Goal: Use online tool/utility: Utilize a website feature to perform a specific function

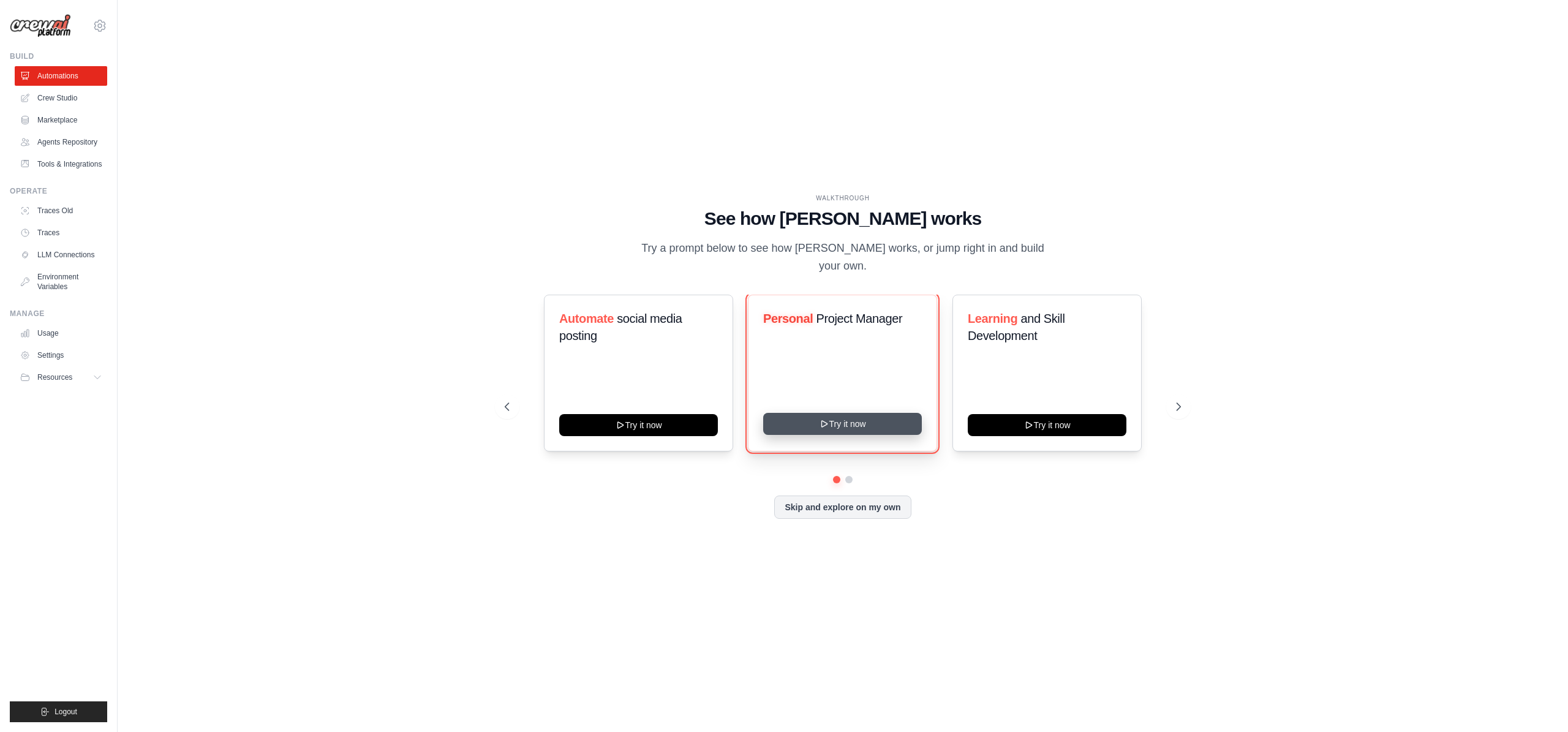
click at [841, 416] on button "Try it now" at bounding box center [842, 424] width 159 height 22
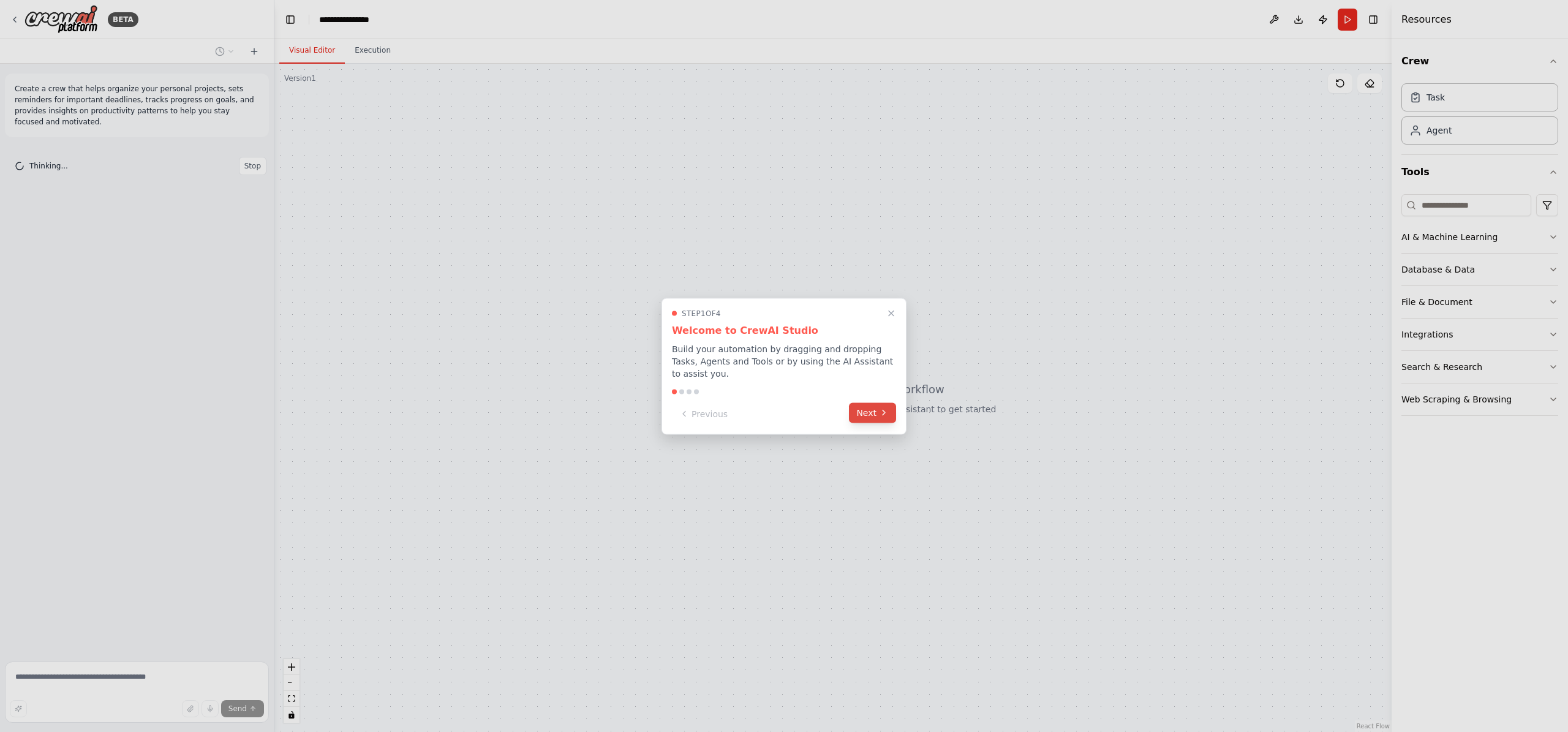
click at [876, 417] on button "Next" at bounding box center [873, 412] width 47 height 20
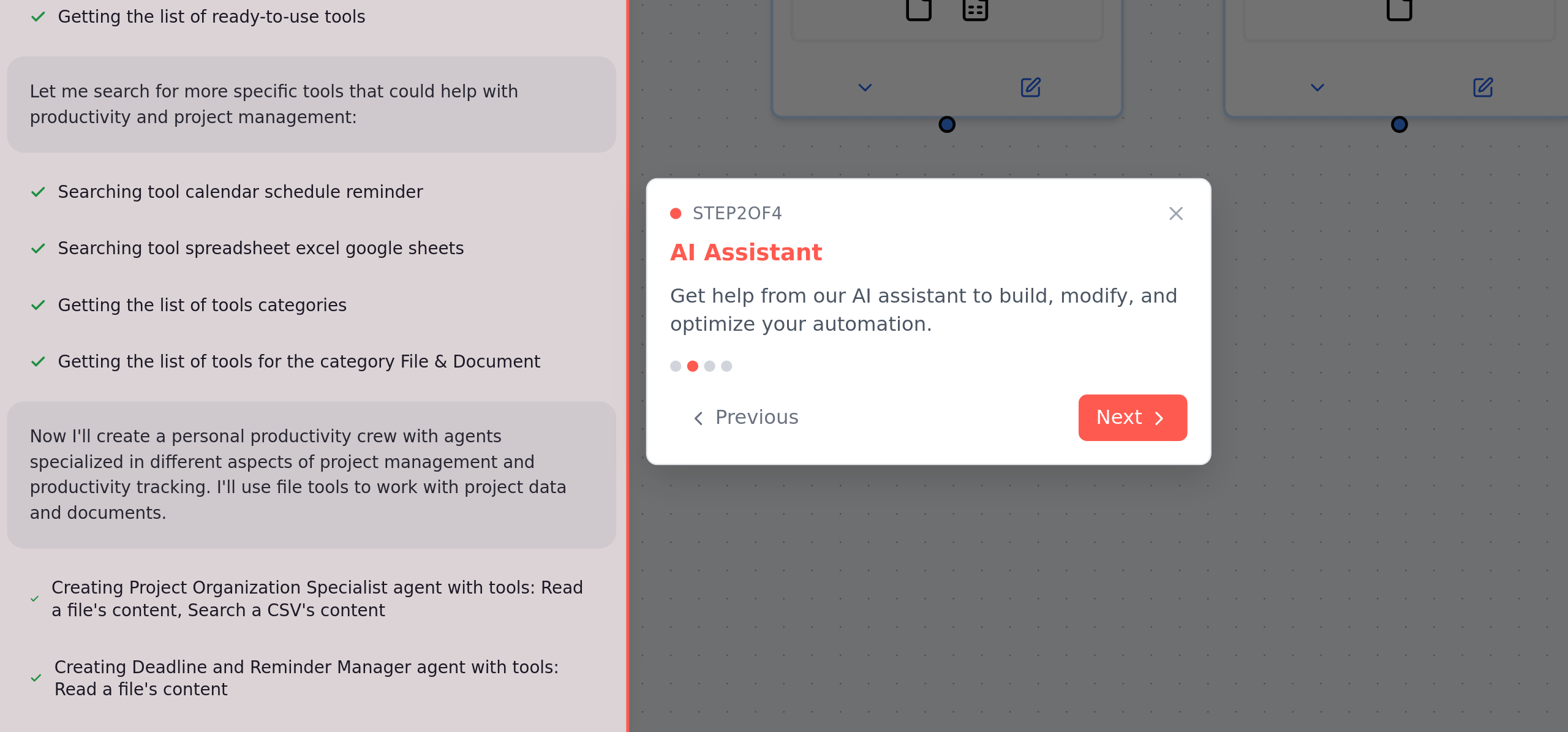
click at [491, 409] on button "Next" at bounding box center [493, 407] width 47 height 20
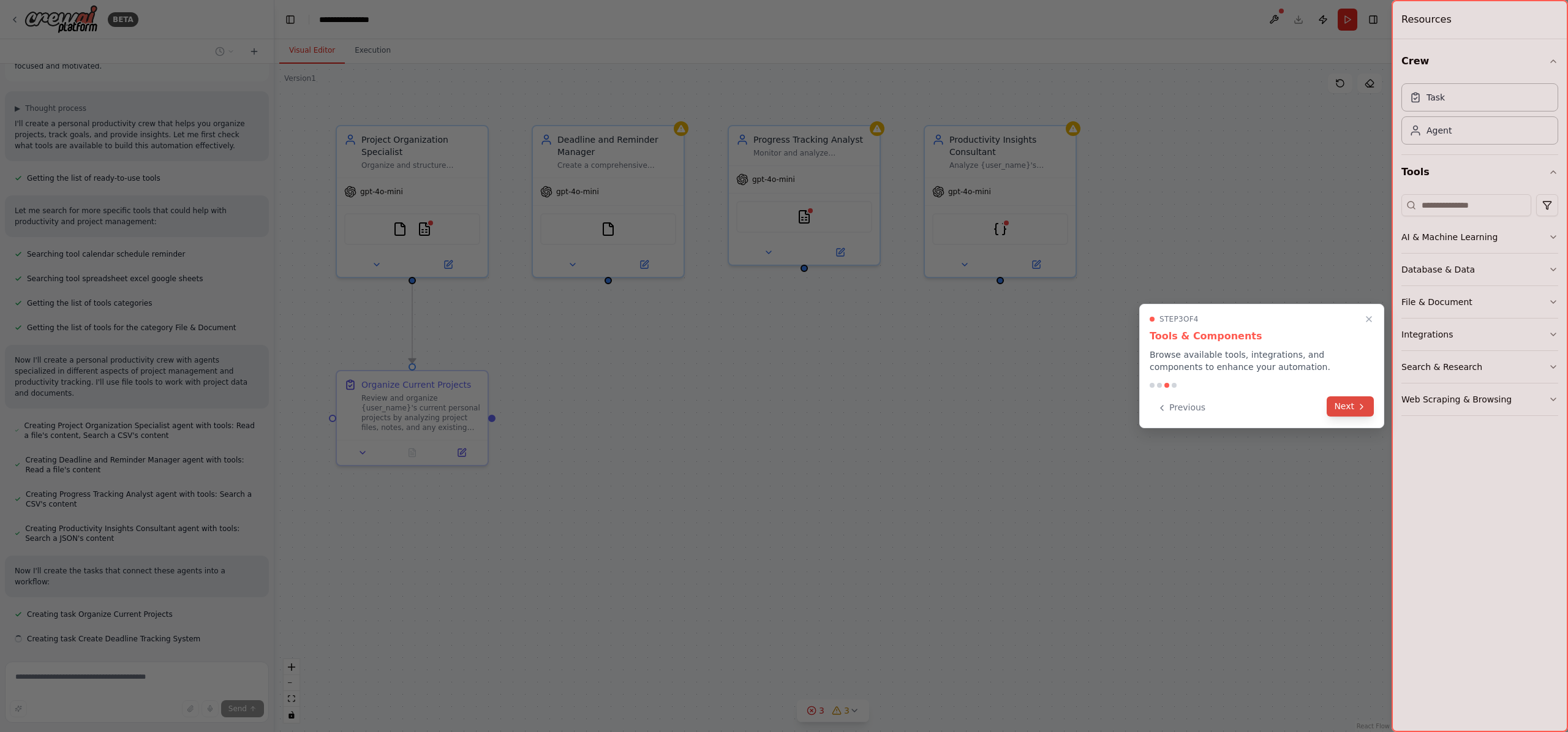
scroll to position [80, 0]
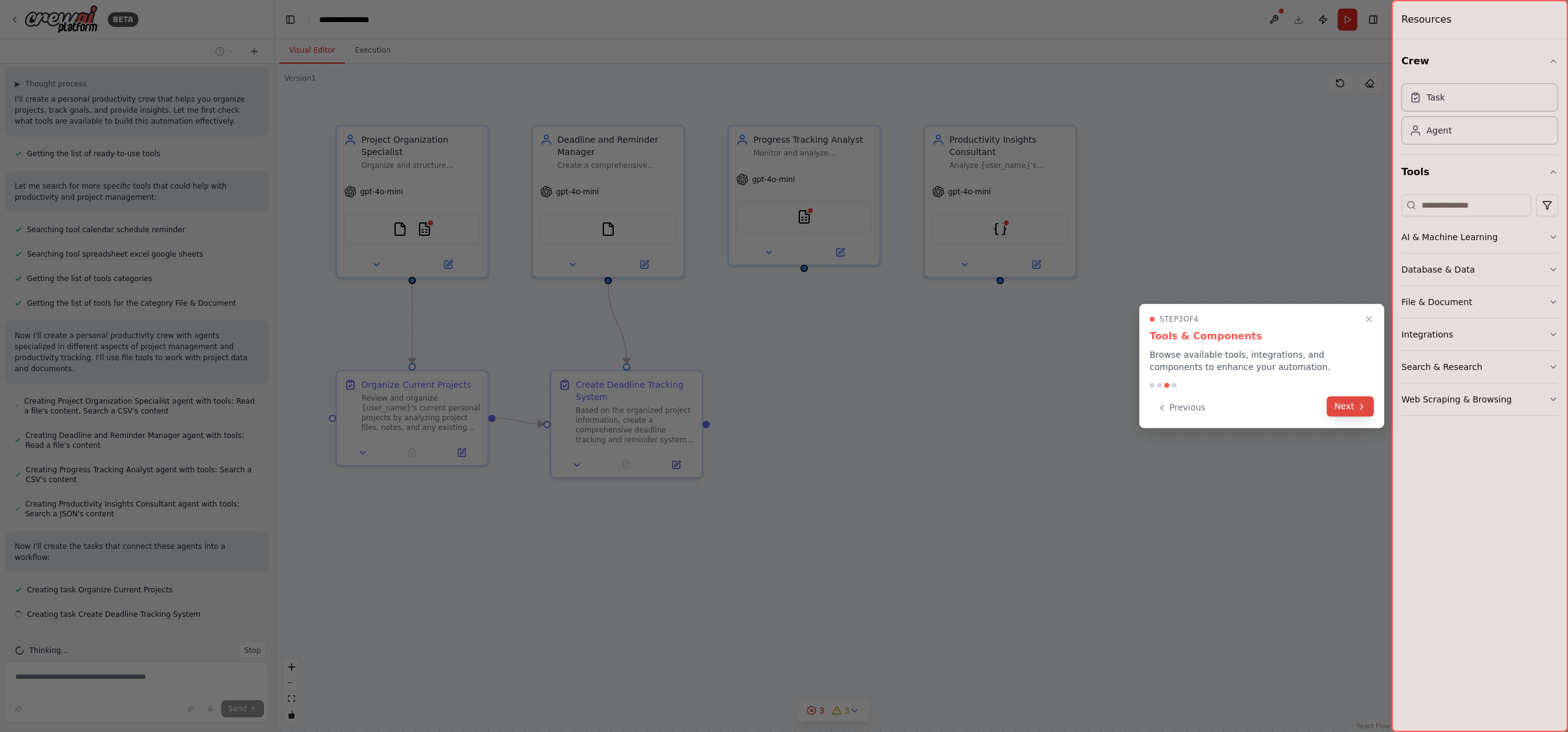
click at [1366, 408] on icon at bounding box center [1362, 406] width 10 height 10
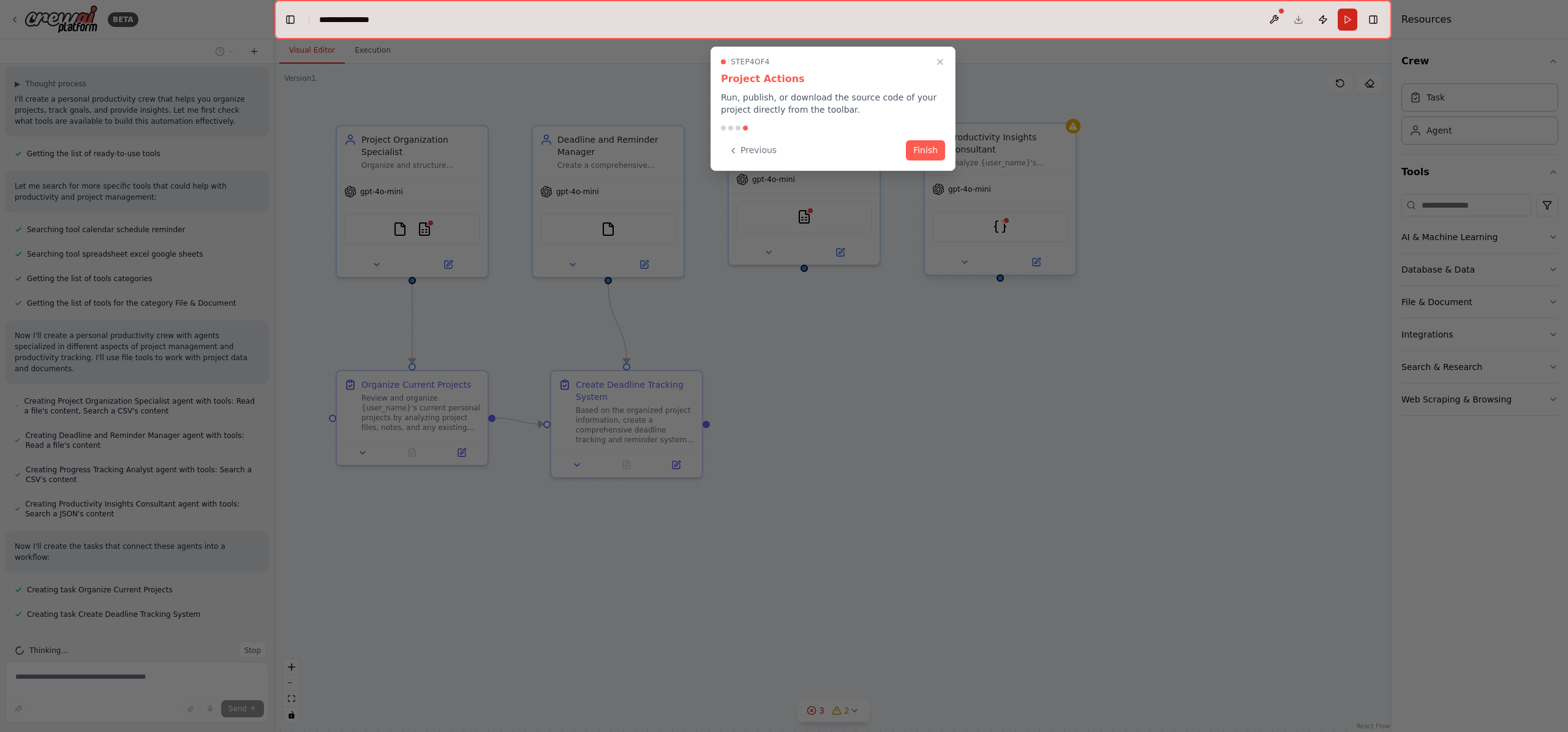
click at [925, 149] on button "Finish" at bounding box center [926, 150] width 39 height 20
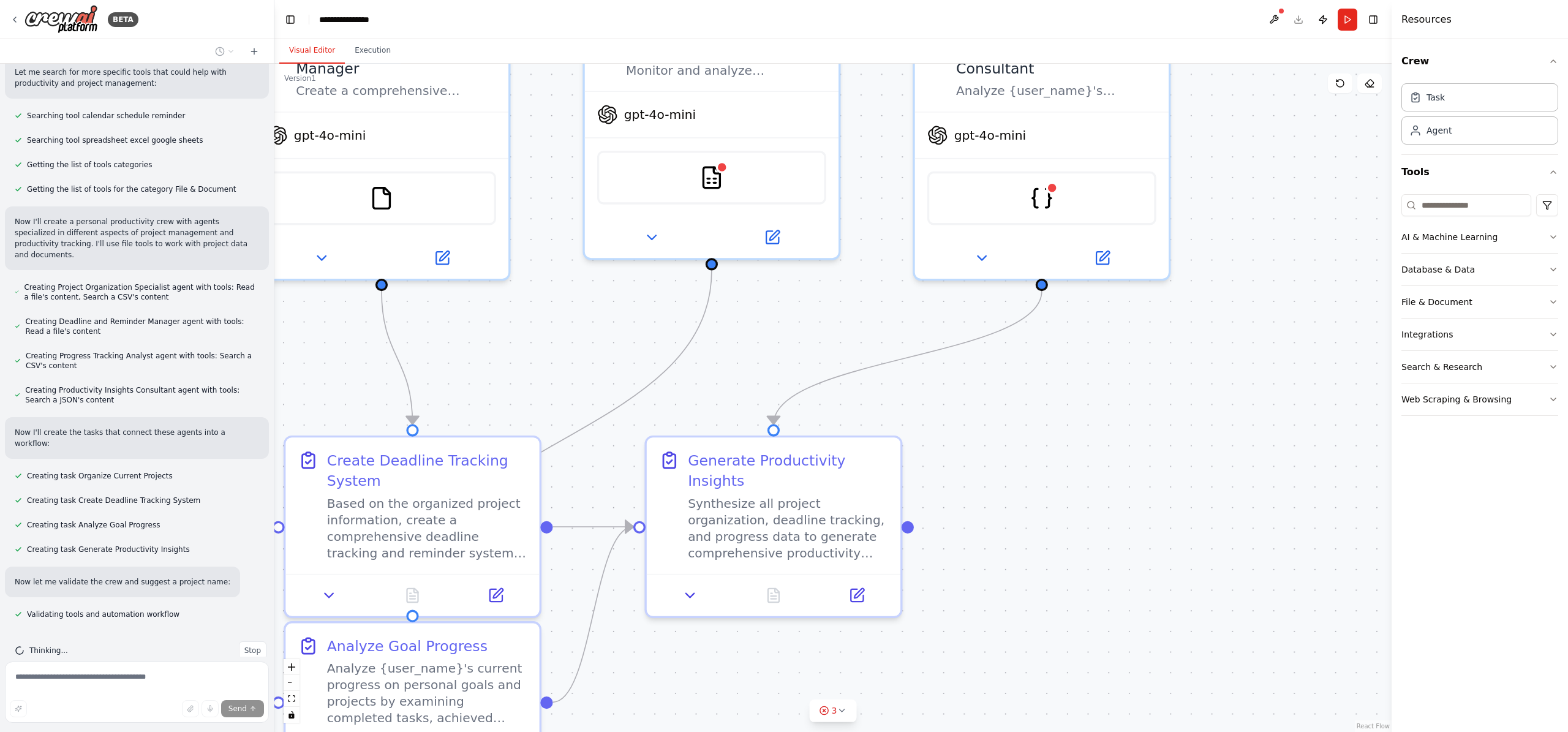
scroll to position [0, 0]
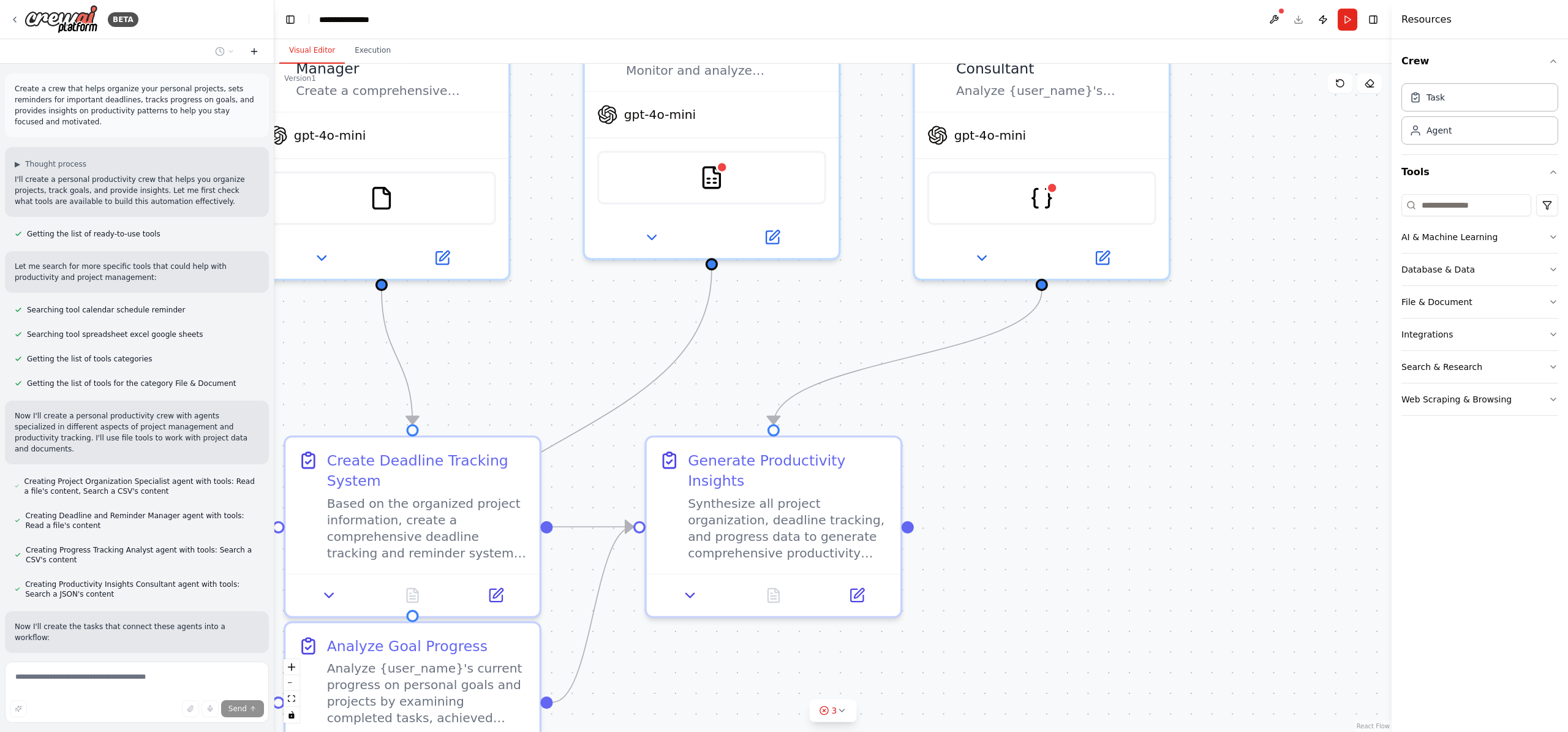
click at [254, 52] on icon at bounding box center [254, 51] width 10 height 10
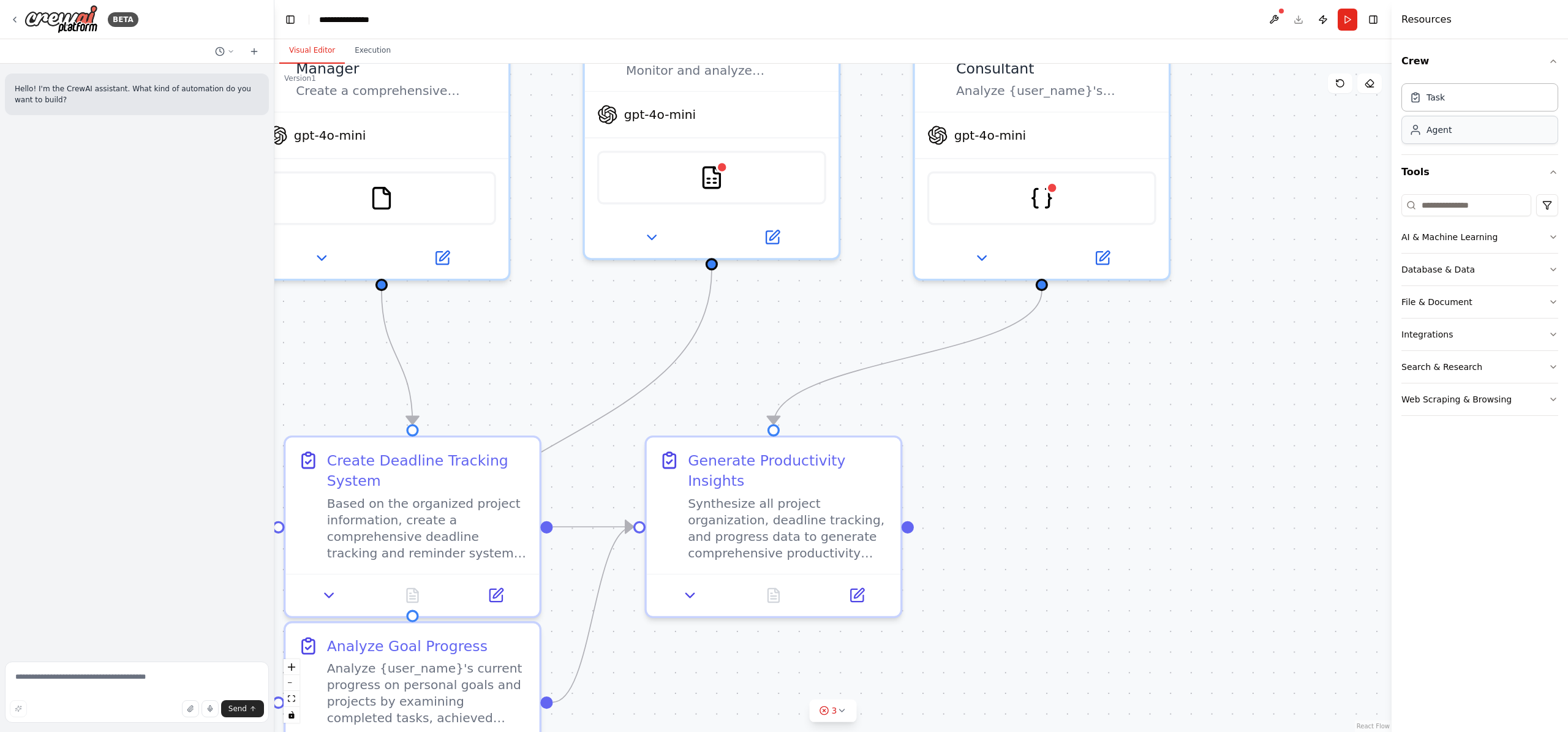
click at [1442, 137] on div "Agent" at bounding box center [1479, 129] width 157 height 29
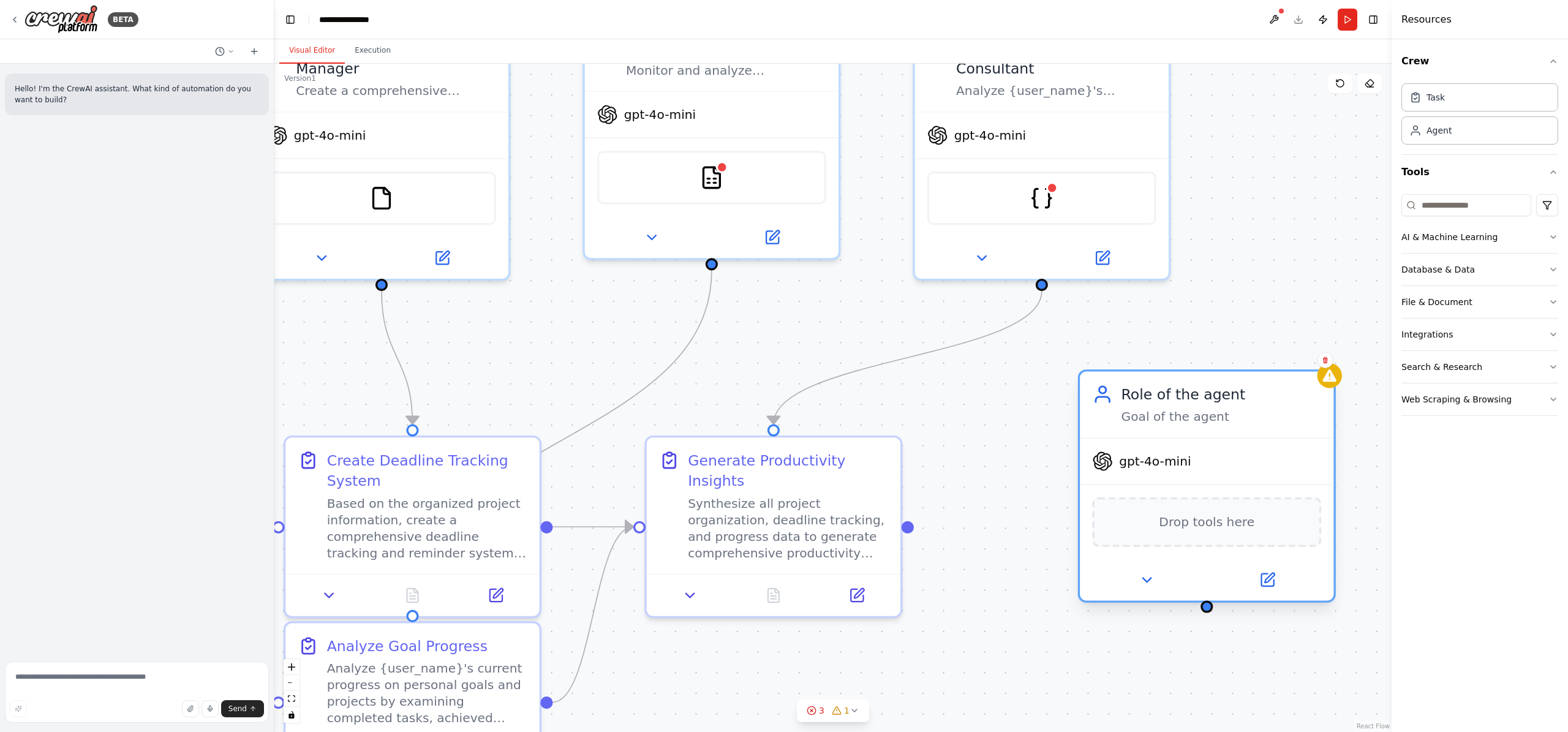
drag, startPoint x: 1223, startPoint y: 377, endPoint x: 1135, endPoint y: 384, distance: 88.3
click at [1135, 384] on div "Role of the agent Goal of the agent" at bounding box center [1206, 404] width 253 height 66
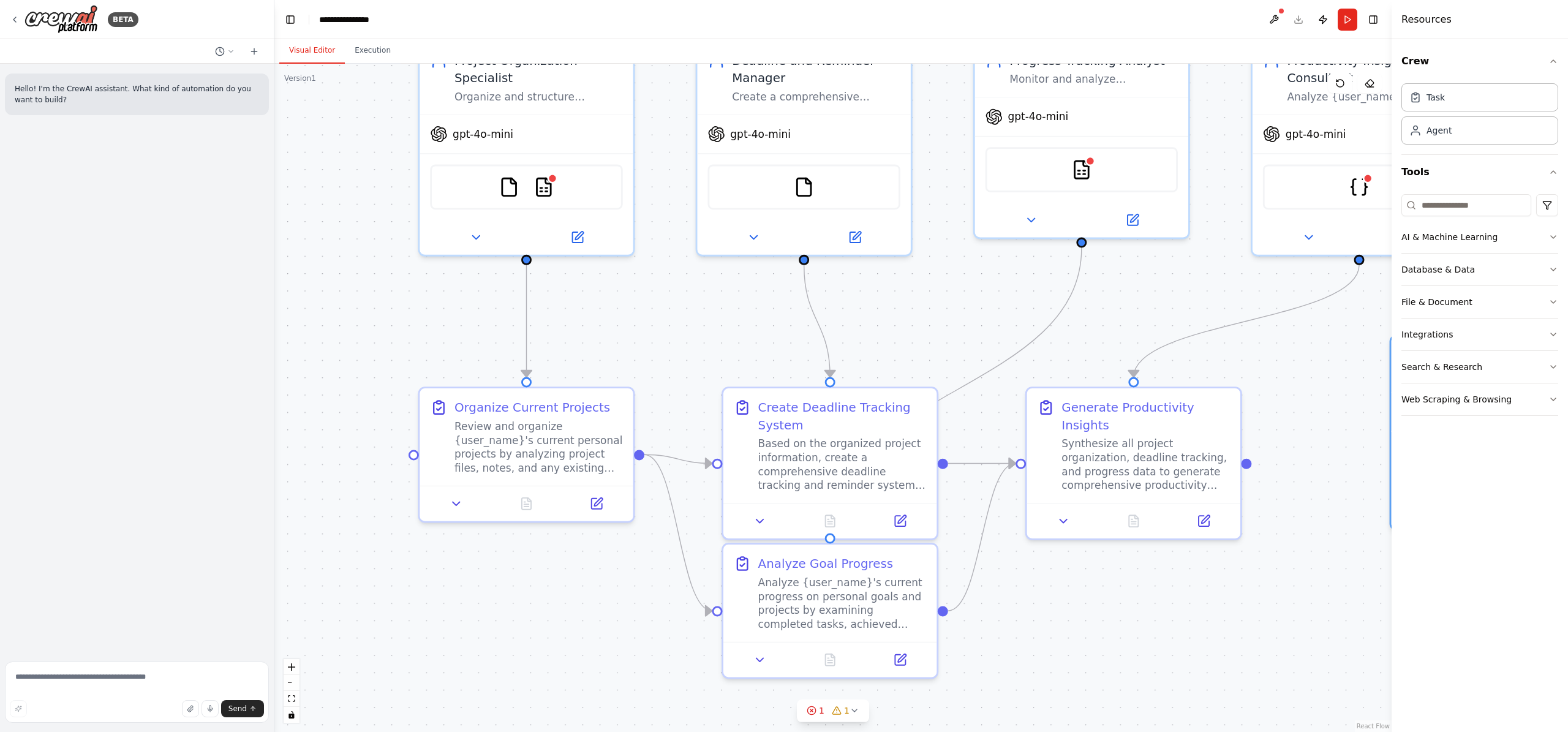
drag, startPoint x: 664, startPoint y: 292, endPoint x: 917, endPoint y: 301, distance: 253.2
click at [919, 301] on div ".deletable-edge-delete-btn { width: 20px; height: 20px; border: 0px solid #ffff…" at bounding box center [832, 399] width 1117 height 669
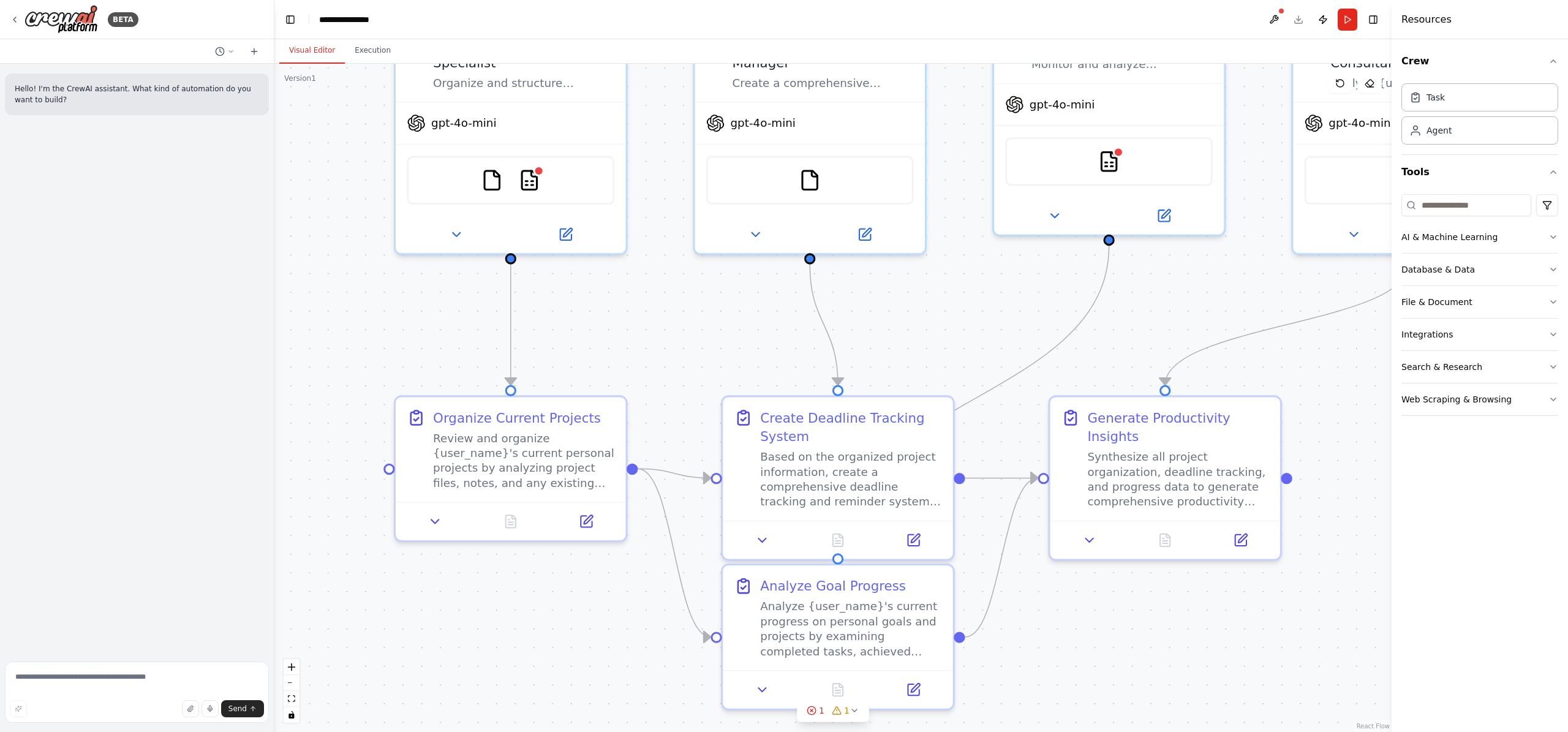
click at [366, 217] on div ".deletable-edge-delete-btn { width: 20px; height: 20px; border: 0px solid #ffff…" at bounding box center [832, 399] width 1117 height 669
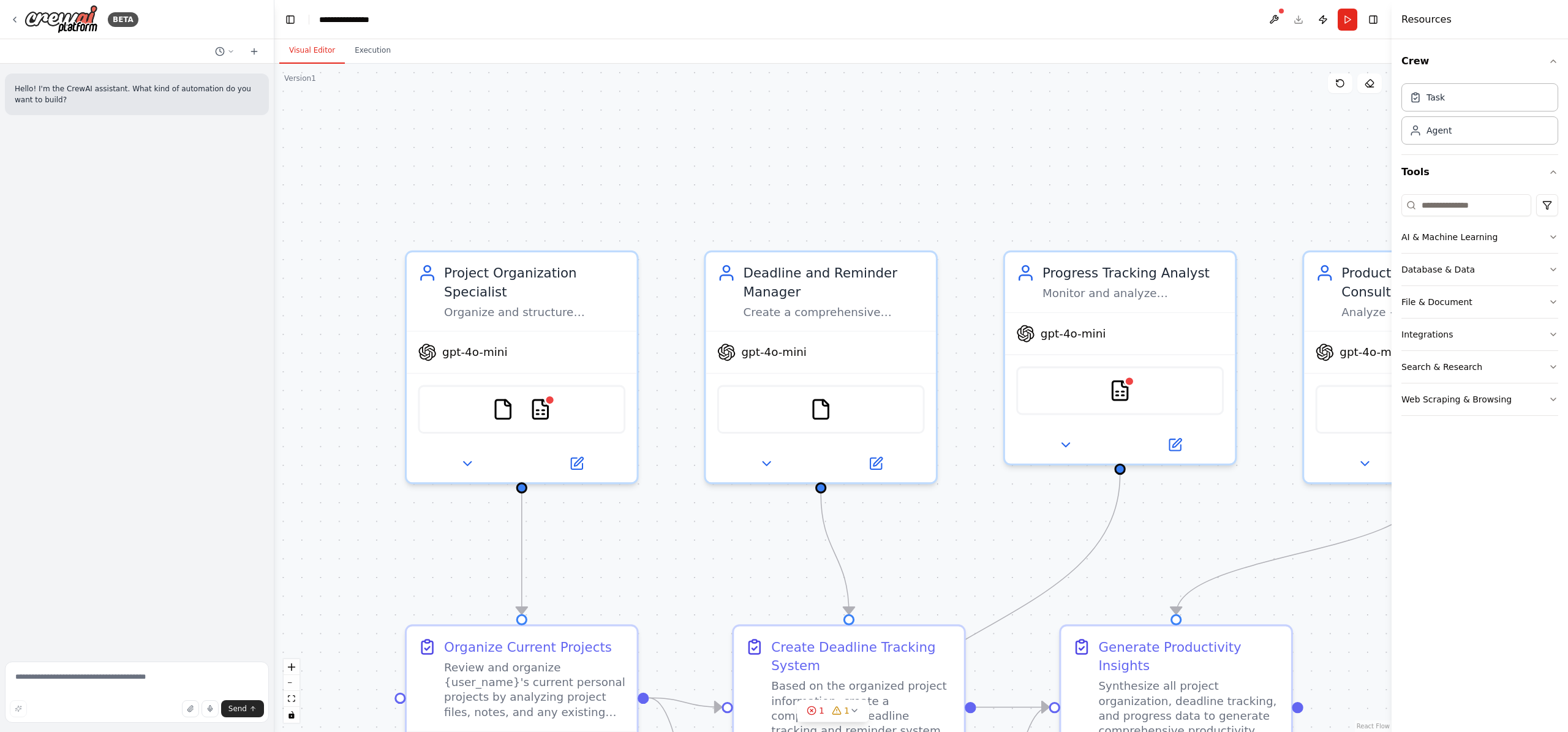
drag, startPoint x: 359, startPoint y: 224, endPoint x: 371, endPoint y: 440, distance: 216.3
click at [371, 442] on div ".deletable-edge-delete-btn { width: 20px; height: 20px; border: 0px solid #ffff…" at bounding box center [832, 399] width 1117 height 669
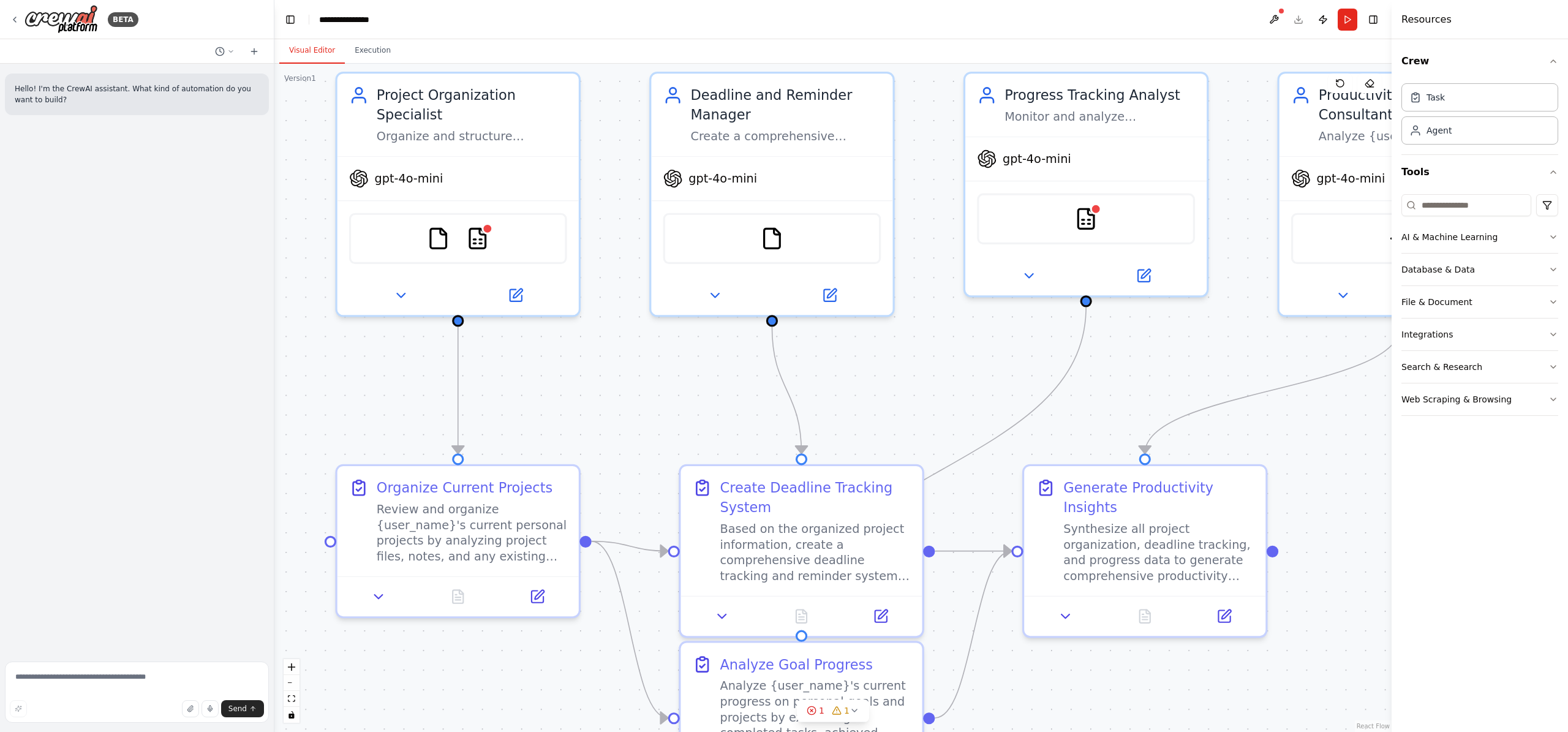
drag, startPoint x: 657, startPoint y: 177, endPoint x: 599, endPoint y: -3, distance: 189.1
click at [599, 0] on html "**********" at bounding box center [784, 366] width 1568 height 732
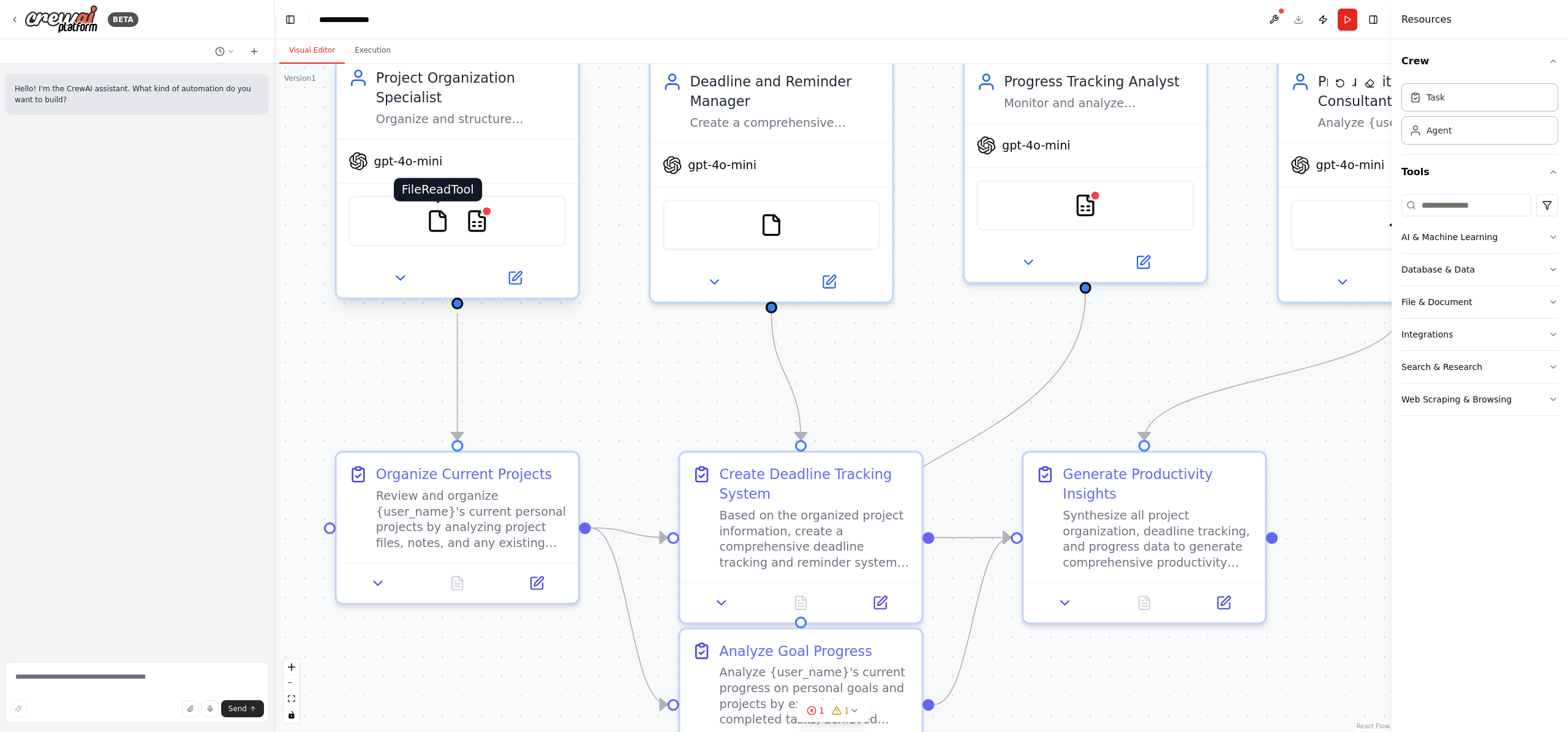
click at [441, 231] on img at bounding box center [438, 221] width 24 height 24
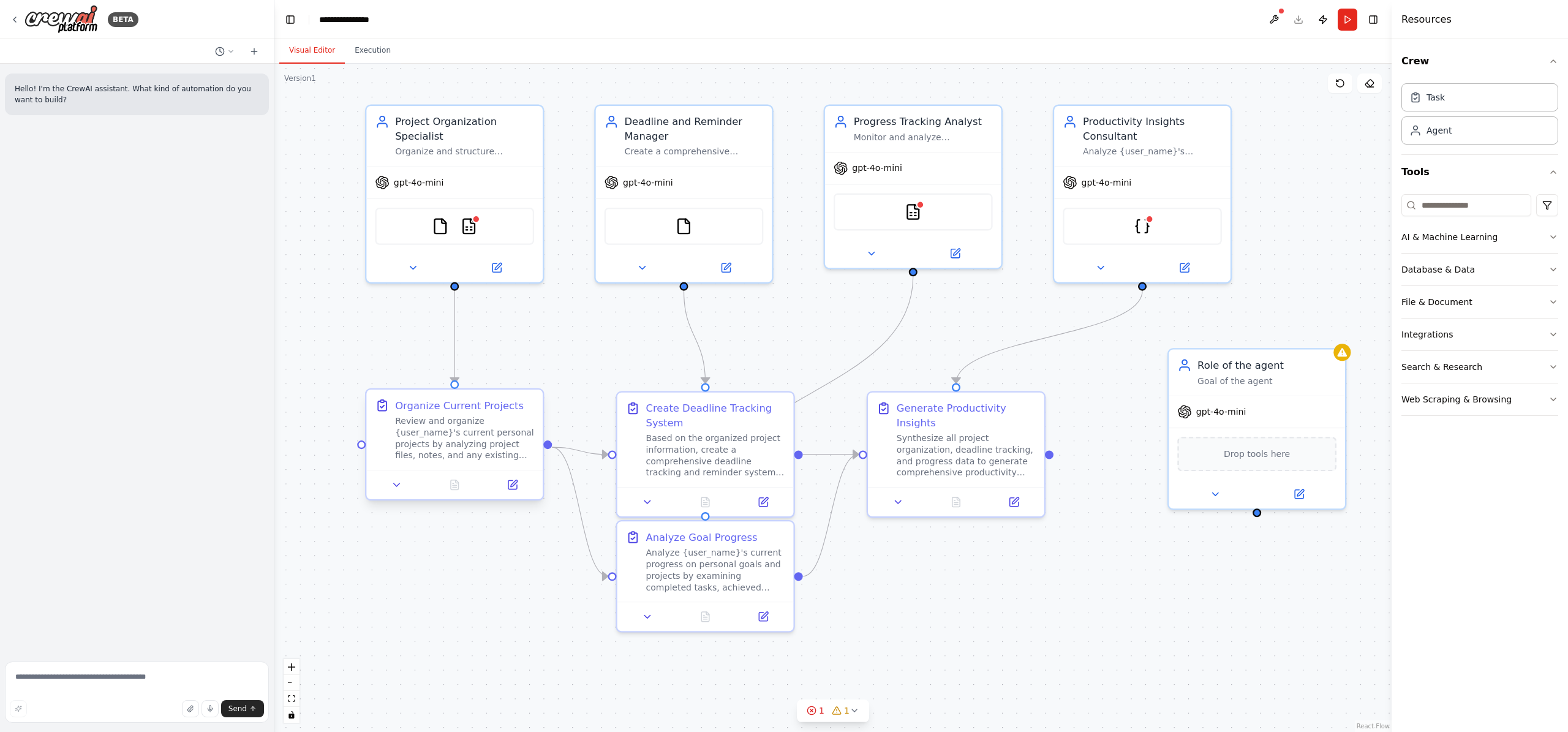
click at [440, 423] on div "Review and organize {user_name}'s current personal projects by analyzing projec…" at bounding box center [464, 438] width 139 height 46
click at [444, 407] on div "Organize Current Projects" at bounding box center [460, 405] width 128 height 14
click at [514, 489] on icon at bounding box center [513, 485] width 12 height 12
